Goal: Information Seeking & Learning: Get advice/opinions

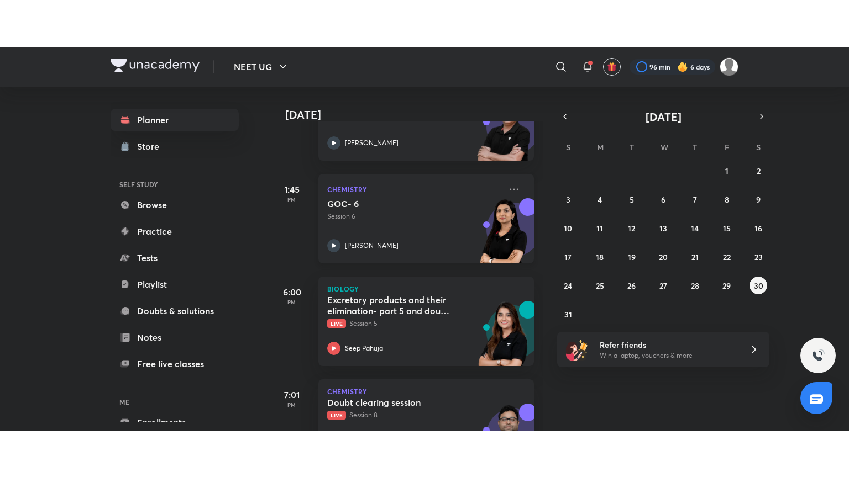
scroll to position [376, 0]
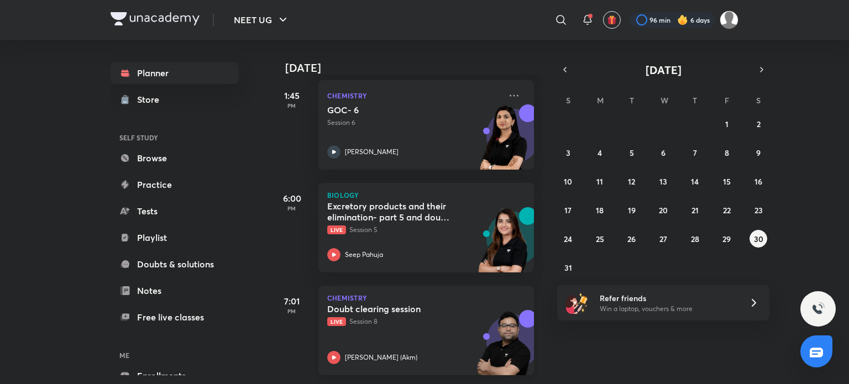
click at [438, 304] on h5 "Doubt clearing session" at bounding box center [396, 308] width 138 height 11
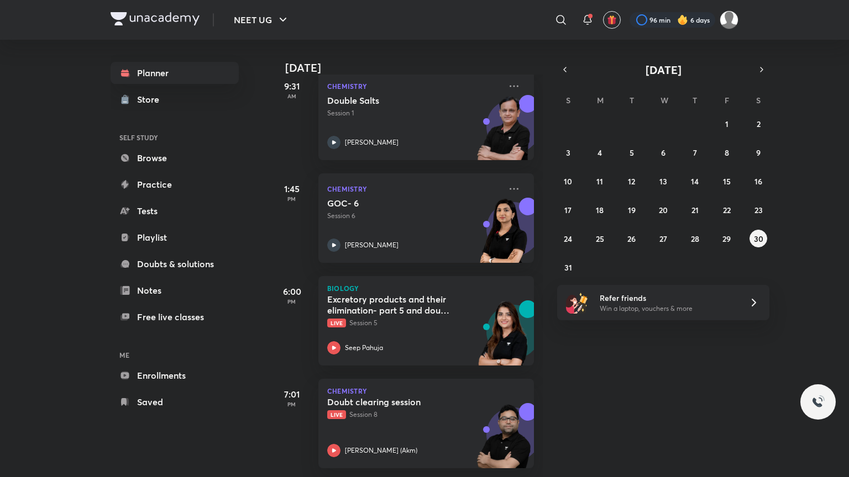
scroll to position [282, 0]
